Goal: Find contact information: Find contact information

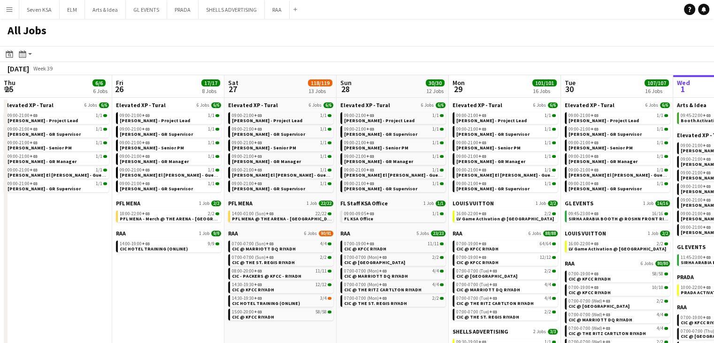
scroll to position [0, 344]
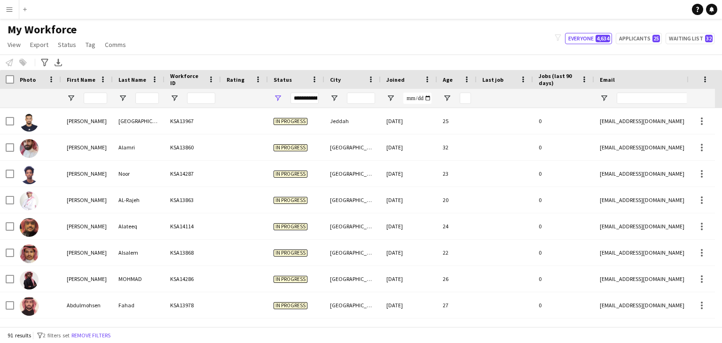
scroll to position [210, 0]
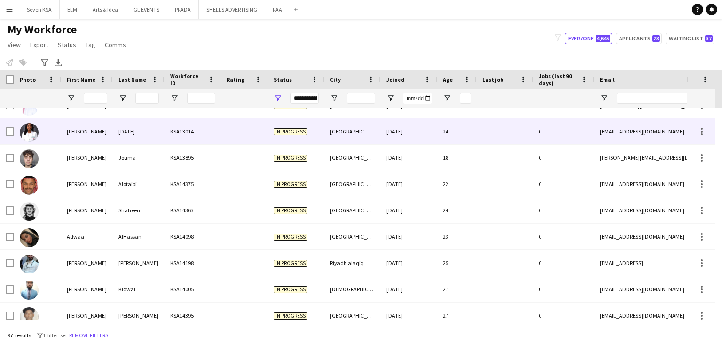
click at [329, 135] on div "[GEOGRAPHIC_DATA]" at bounding box center [352, 131] width 56 height 26
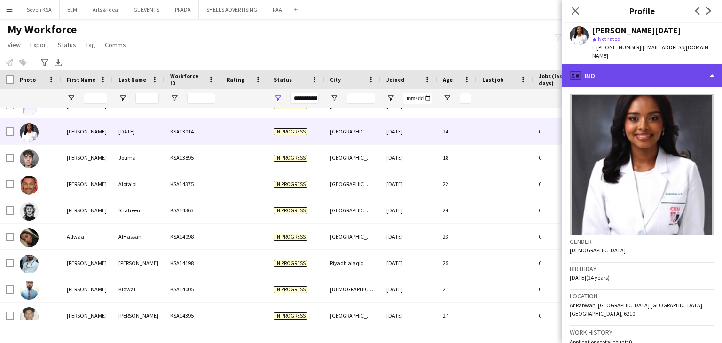
click at [629, 64] on div "profile Bio" at bounding box center [642, 75] width 160 height 23
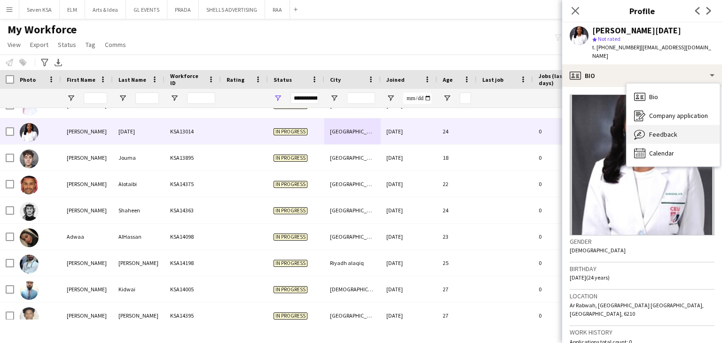
click at [663, 130] on div "Feedback Feedback" at bounding box center [672, 134] width 93 height 19
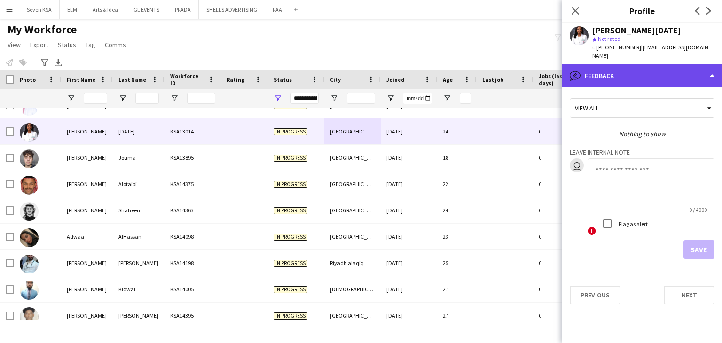
click at [643, 67] on div "bubble-pencil Feedback" at bounding box center [642, 75] width 160 height 23
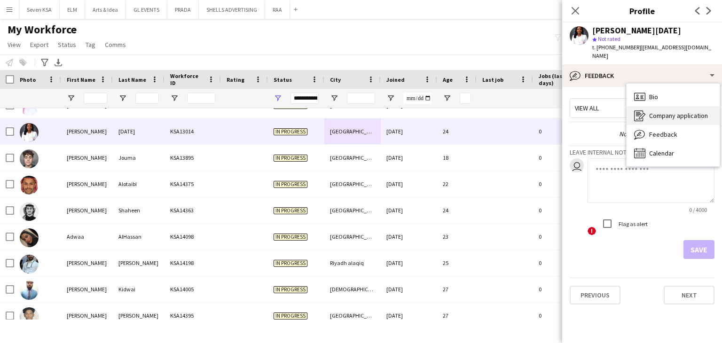
click at [669, 113] on div "Company application Company application" at bounding box center [672, 115] width 93 height 19
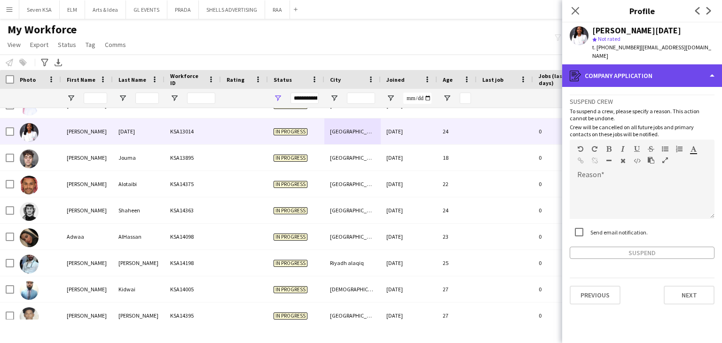
click at [628, 64] on div "register Company application" at bounding box center [642, 75] width 160 height 23
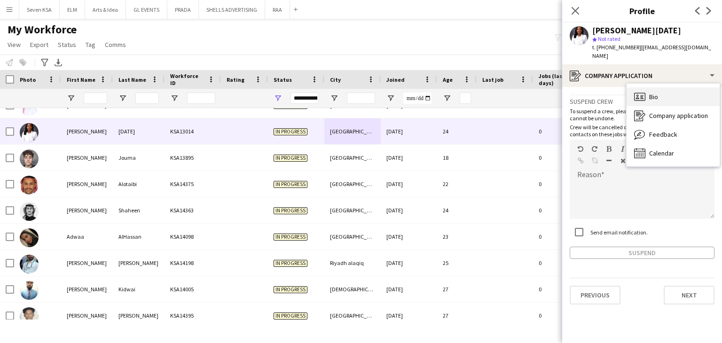
click at [661, 88] on div "Bio Bio" at bounding box center [672, 96] width 93 height 19
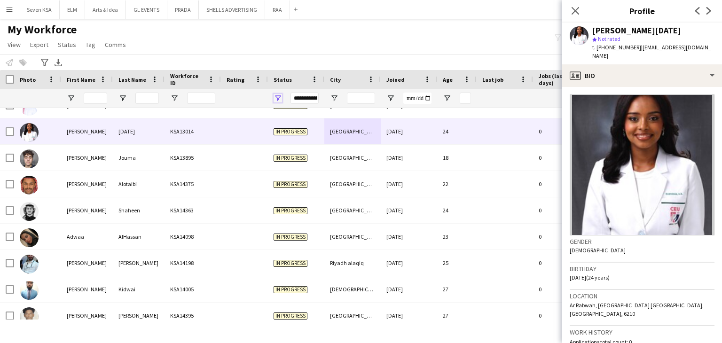
click at [280, 97] on span "Open Filter Menu" at bounding box center [277, 98] width 8 height 8
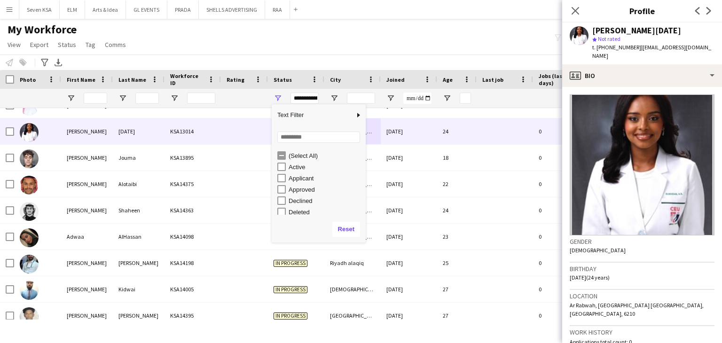
click at [290, 170] on div "Active" at bounding box center [325, 166] width 74 height 7
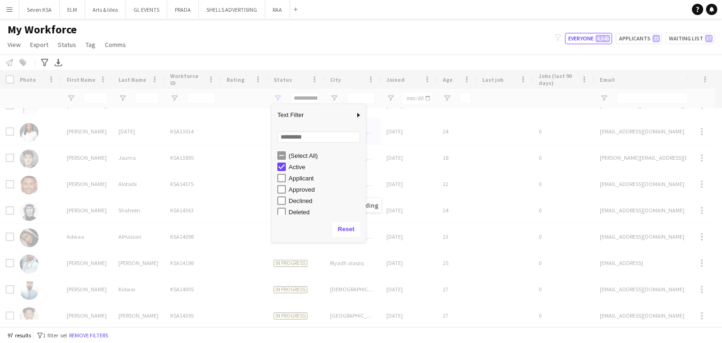
click at [302, 184] on div "Approved" at bounding box center [321, 189] width 88 height 11
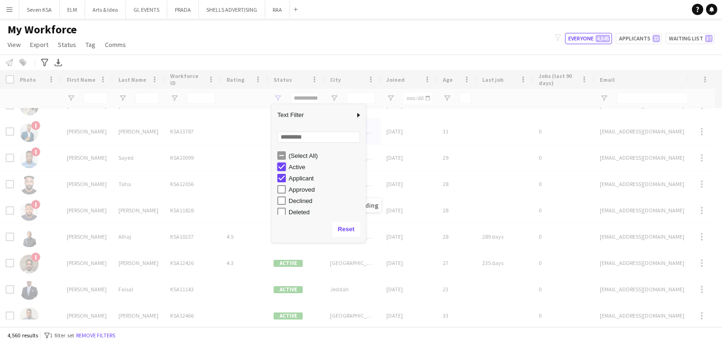
type input "**********"
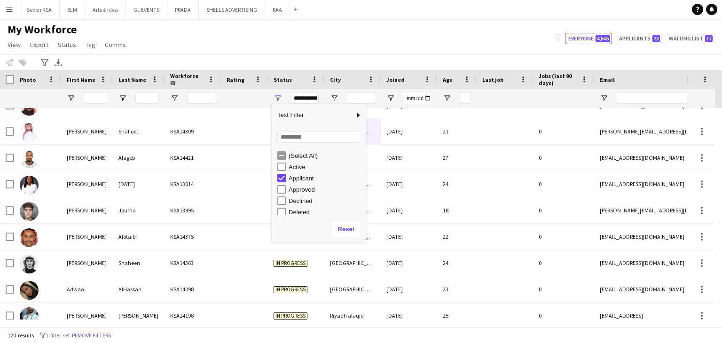
click at [411, 23] on div "My Workforce View Views Default view Basic Export View Full Name TAGS Test New …" at bounding box center [361, 39] width 722 height 32
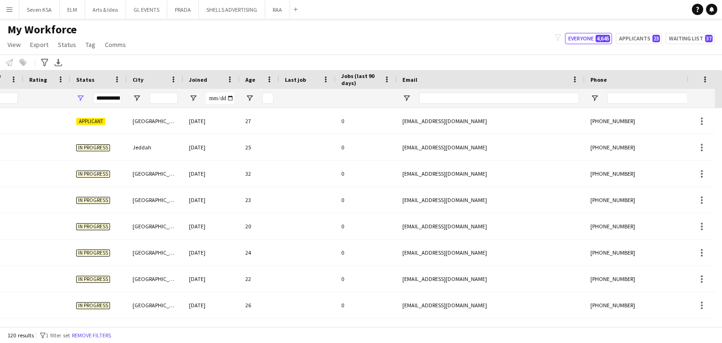
scroll to position [0, 291]
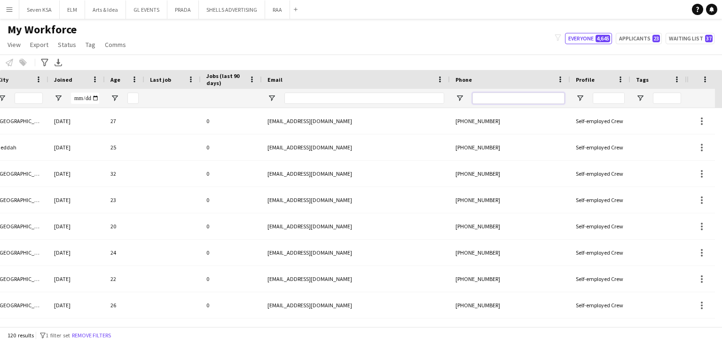
click at [511, 99] on input "Phone Filter Input" at bounding box center [518, 98] width 92 height 11
paste input "**********"
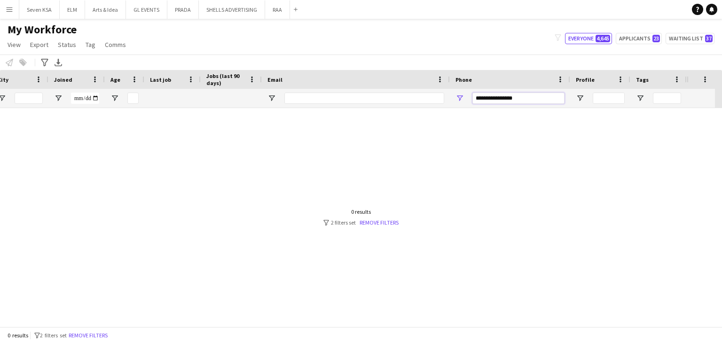
scroll to position [0, 325]
click at [504, 97] on input "**********" at bounding box center [525, 98] width 92 height 11
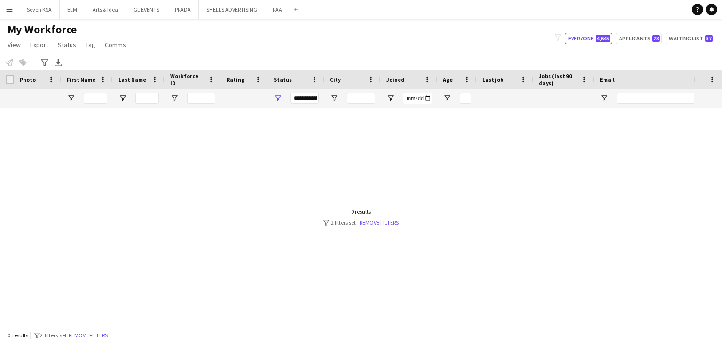
type input "**********"
click at [280, 96] on span "Open Filter Menu" at bounding box center [277, 98] width 8 height 8
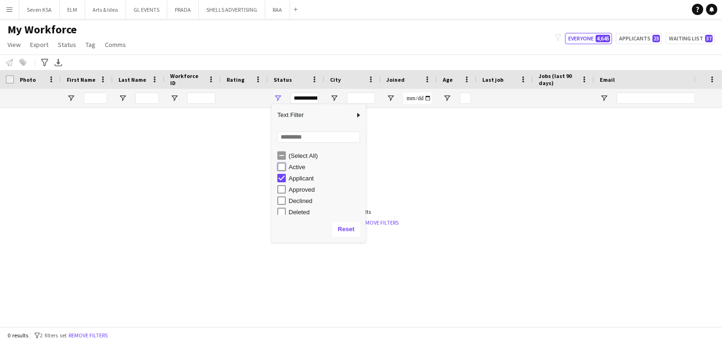
type input "**********"
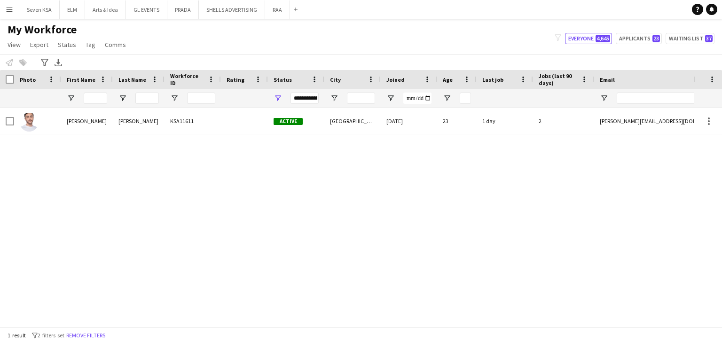
click at [667, 186] on div "[PERSON_NAME] KSA11611 Active [GEOGRAPHIC_DATA] [DATE] 23 1 day 2 [PERSON_NAME]…" at bounding box center [346, 213] width 693 height 211
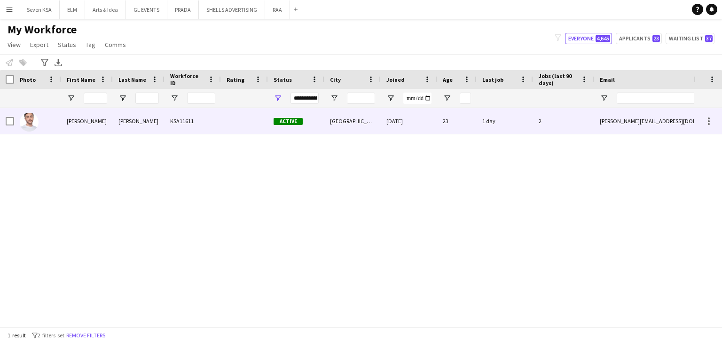
click at [428, 113] on div "[DATE]" at bounding box center [408, 121] width 56 height 26
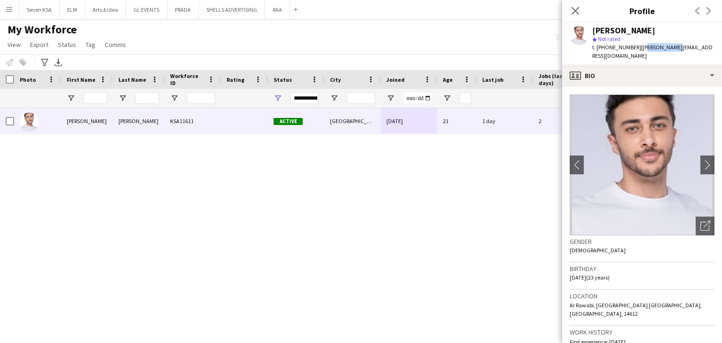
drag, startPoint x: 639, startPoint y: 48, endPoint x: 666, endPoint y: 50, distance: 27.3
click at [667, 50] on span "| [PERSON_NAME][EMAIL_ADDRESS][DOMAIN_NAME]" at bounding box center [652, 52] width 120 height 16
drag, startPoint x: 637, startPoint y: 48, endPoint x: 699, endPoint y: 50, distance: 62.0
click at [699, 50] on span "| [PERSON_NAME][EMAIL_ADDRESS][DOMAIN_NAME]" at bounding box center [652, 52] width 120 height 16
copy span "[PERSON_NAME][EMAIL_ADDRESS][DOMAIN_NAME]"
